Goal: Unclear

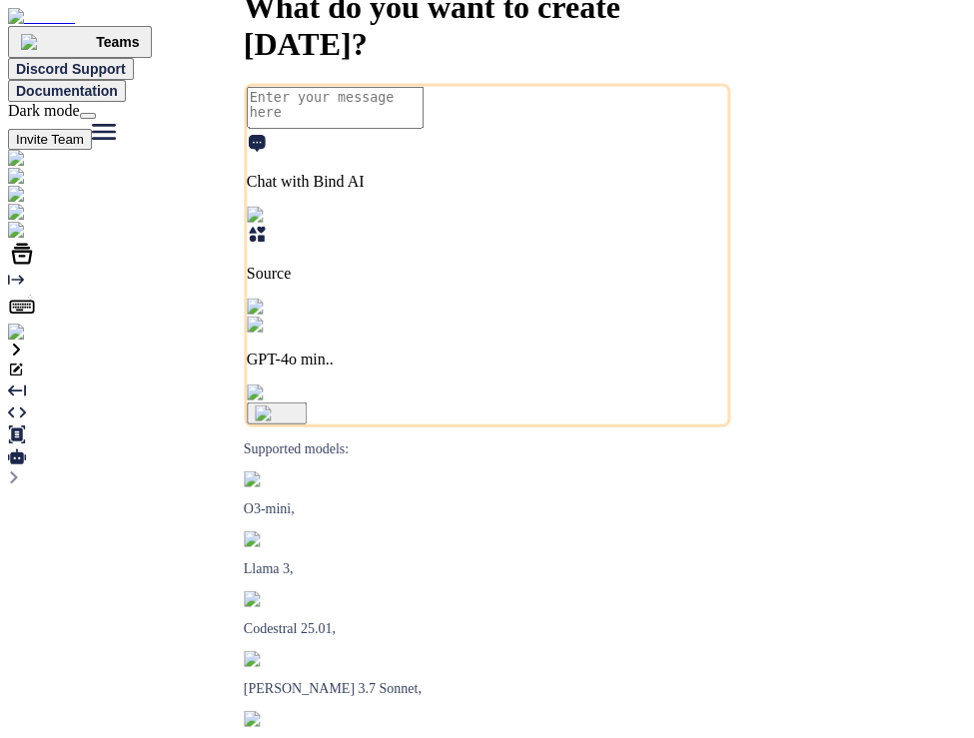
click at [22, 342] on img at bounding box center [40, 333] width 65 height 18
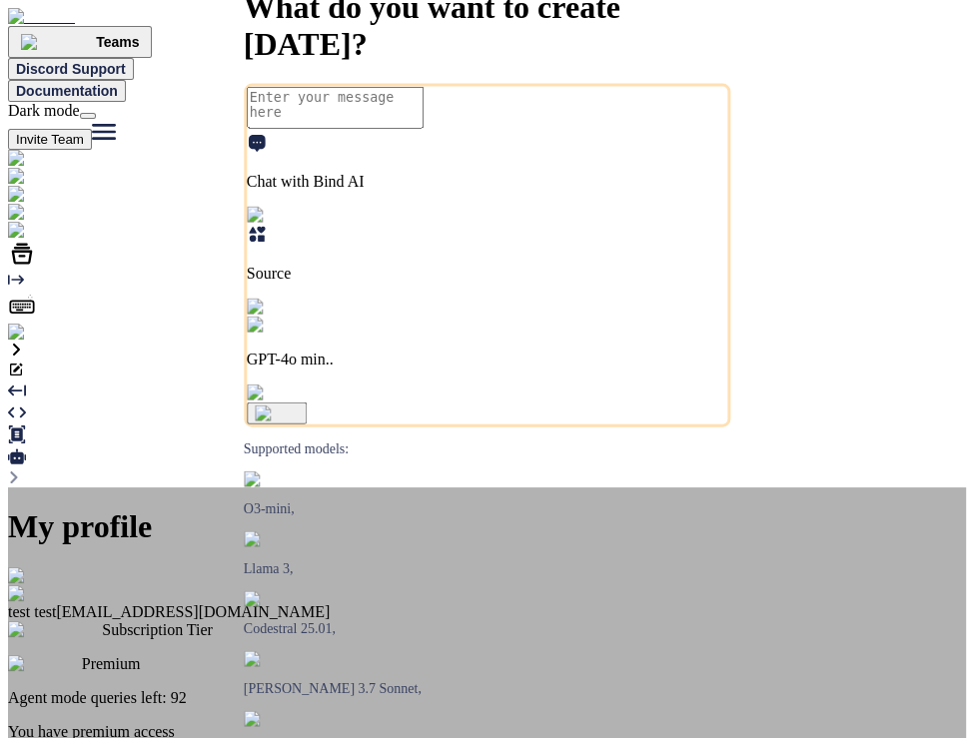
type textarea "x"
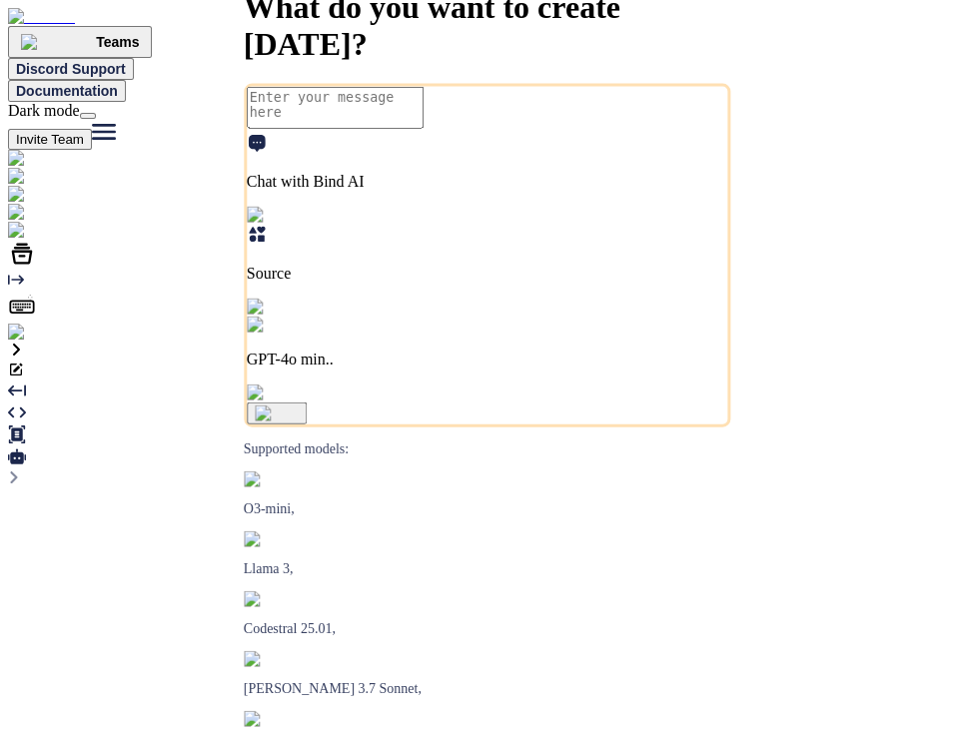
type textarea "x"
click at [31, 342] on img at bounding box center [40, 333] width 65 height 18
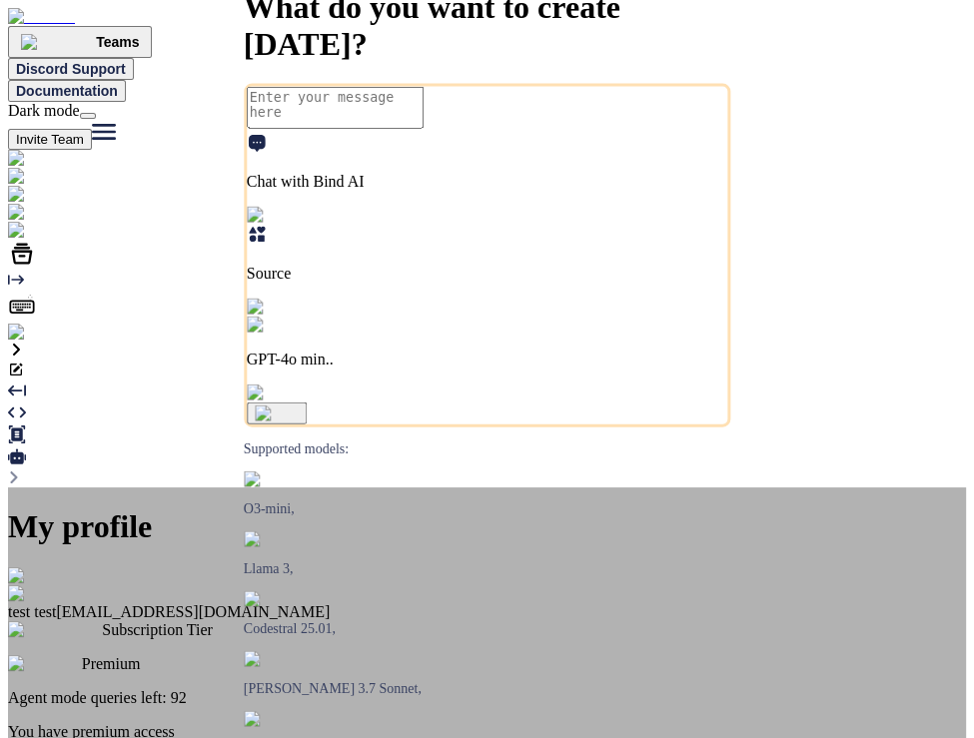
click at [828, 488] on div "My profile test test stagtest6@yopmail.com Subscription Tier Premium Agent mode…" at bounding box center [487, 725] width 958 height 475
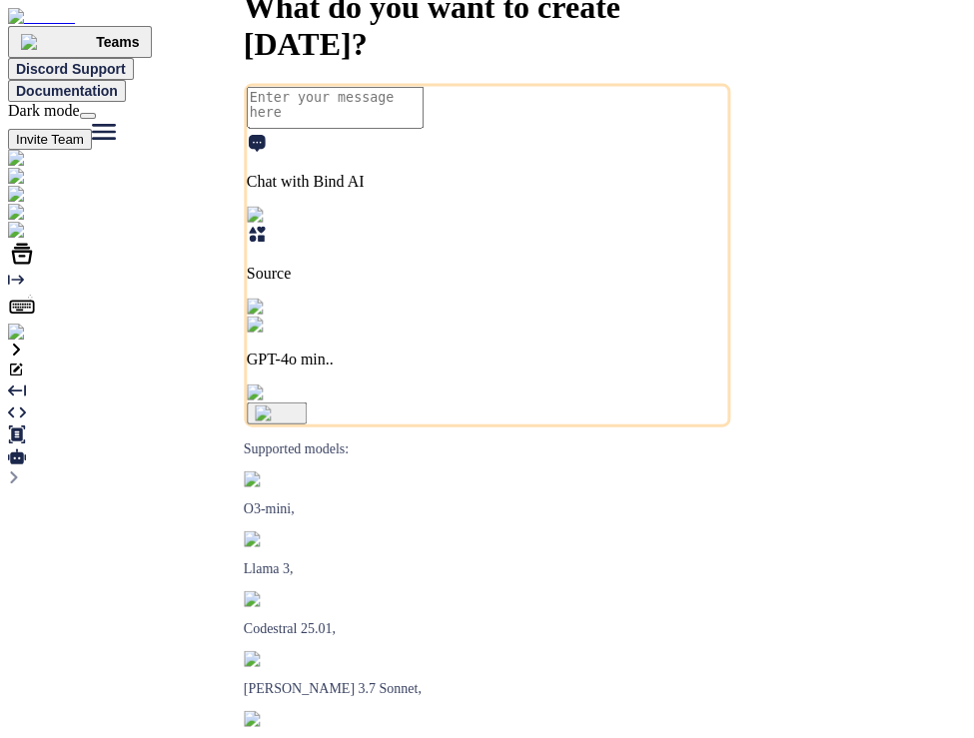
click at [22, 342] on img at bounding box center [40, 333] width 65 height 18
type textarea "x"
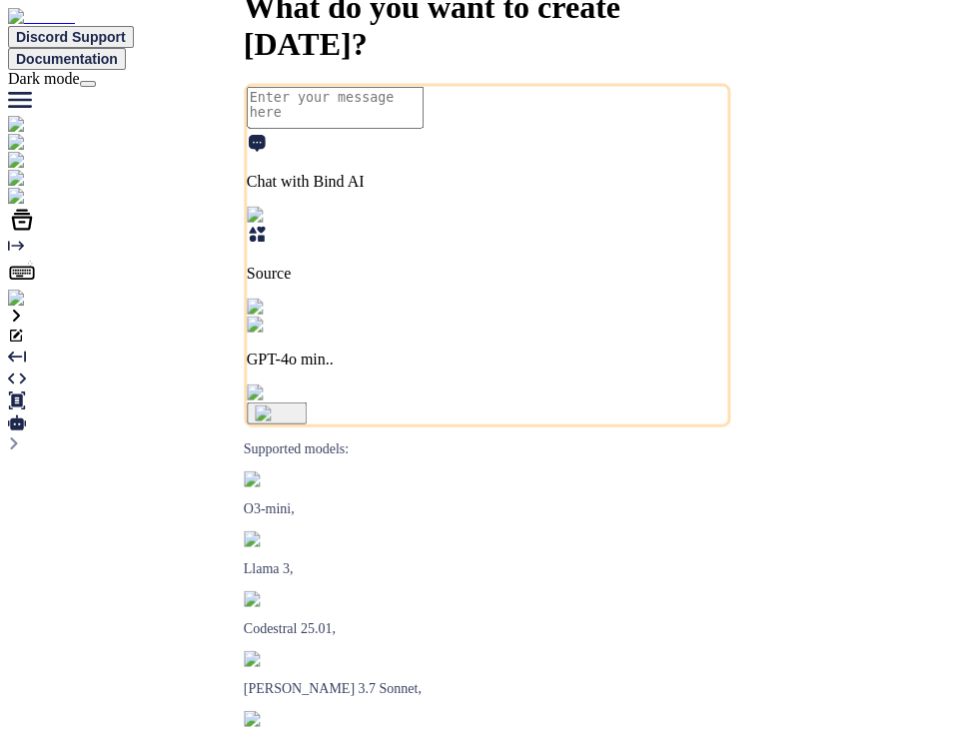
click at [28, 308] on img at bounding box center [40, 299] width 65 height 18
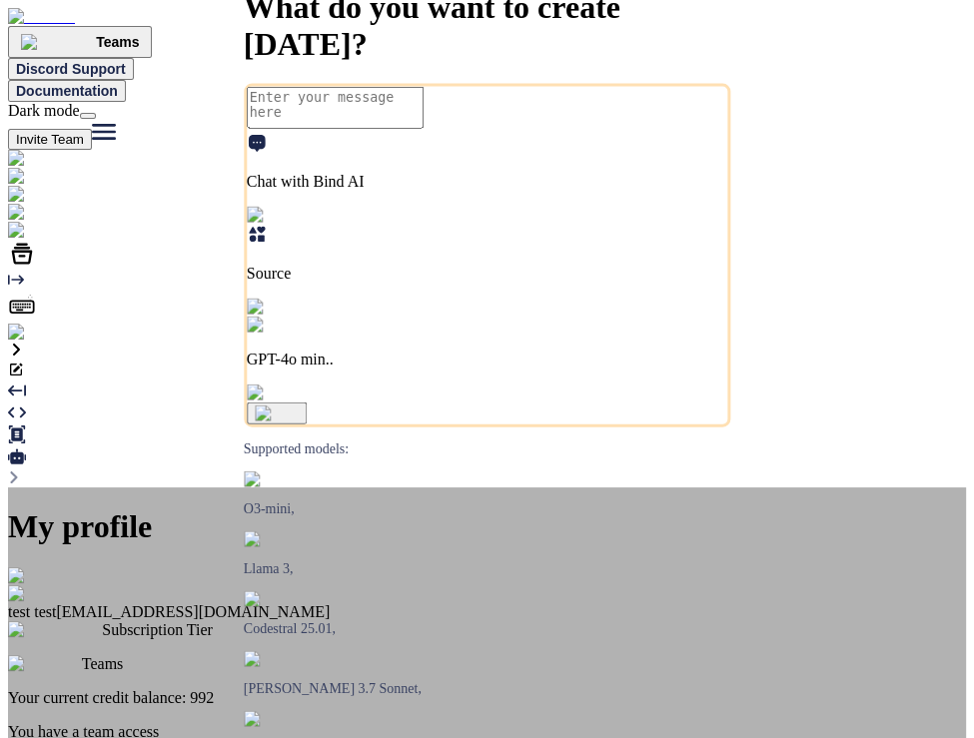
click at [211, 488] on div "My profile test test stagtest6@yopmail.com Subscription Tier Teams Your current…" at bounding box center [487, 725] width 958 height 475
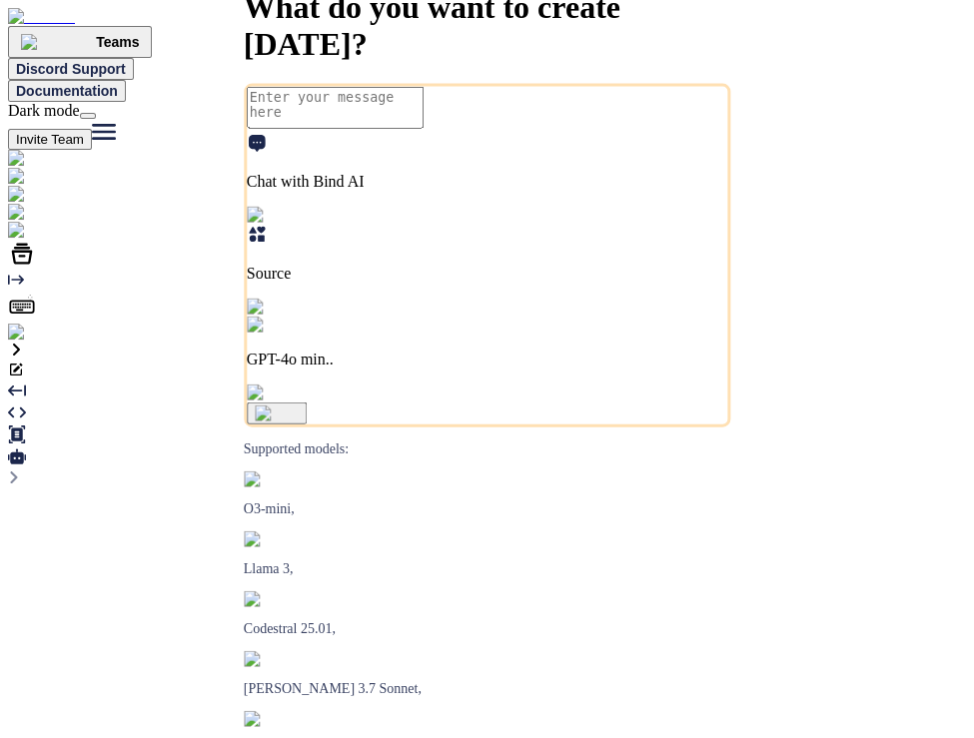
type textarea "x"
